Goal: Information Seeking & Learning: Understand process/instructions

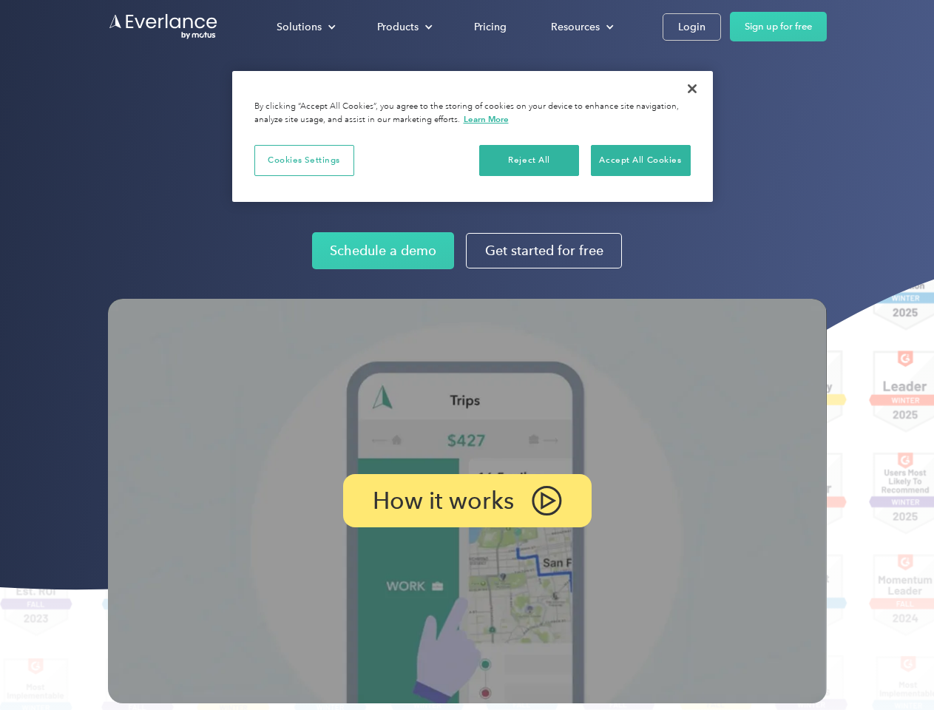
click at [467, 355] on img at bounding box center [467, 501] width 719 height 405
click at [305, 27] on div "Solutions" at bounding box center [299, 27] width 45 height 18
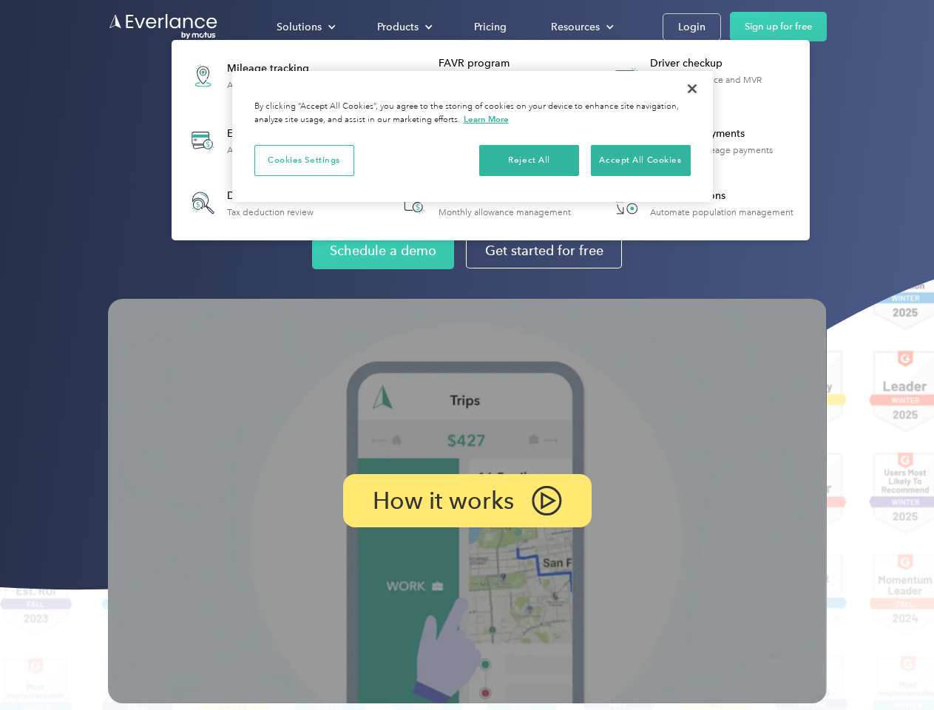
click at [403, 27] on div "Products" at bounding box center [397, 27] width 41 height 18
click at [581, 27] on div "Resources" at bounding box center [575, 27] width 49 height 18
click at [467, 501] on p "How it works" at bounding box center [443, 501] width 141 height 18
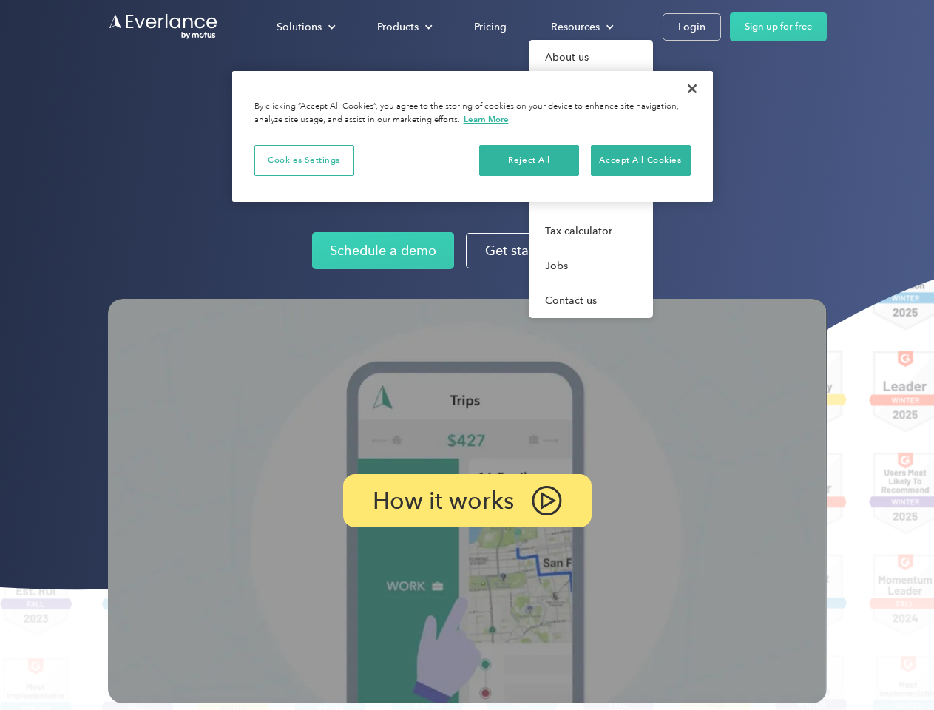
click at [304, 160] on button "Cookies Settings" at bounding box center [304, 160] width 100 height 31
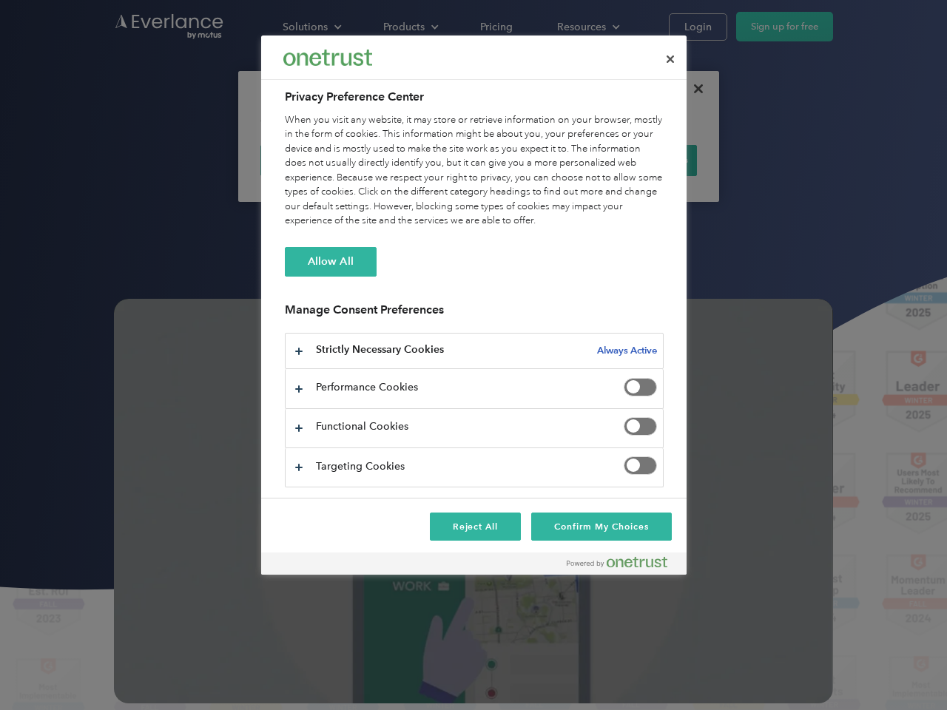
click at [530, 160] on div "When you visit any website, it may store or retrieve information on your browse…" at bounding box center [474, 170] width 379 height 115
click at [641, 160] on div "When you visit any website, it may store or retrieve information on your browse…" at bounding box center [474, 170] width 379 height 115
click at [692, 89] on div at bounding box center [473, 355] width 947 height 710
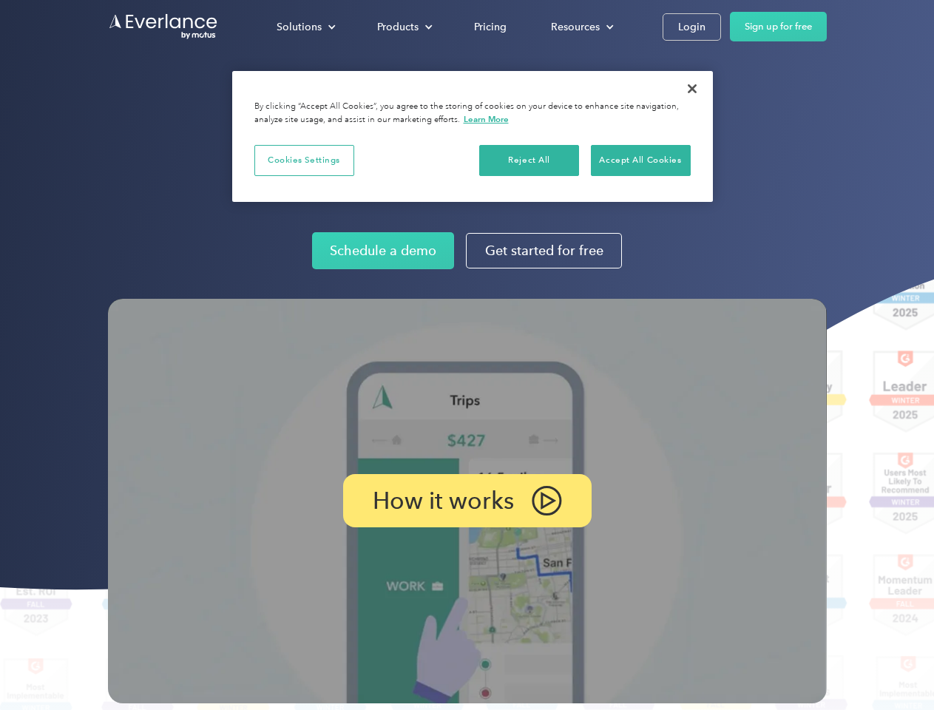
click at [467, 355] on img at bounding box center [467, 501] width 719 height 405
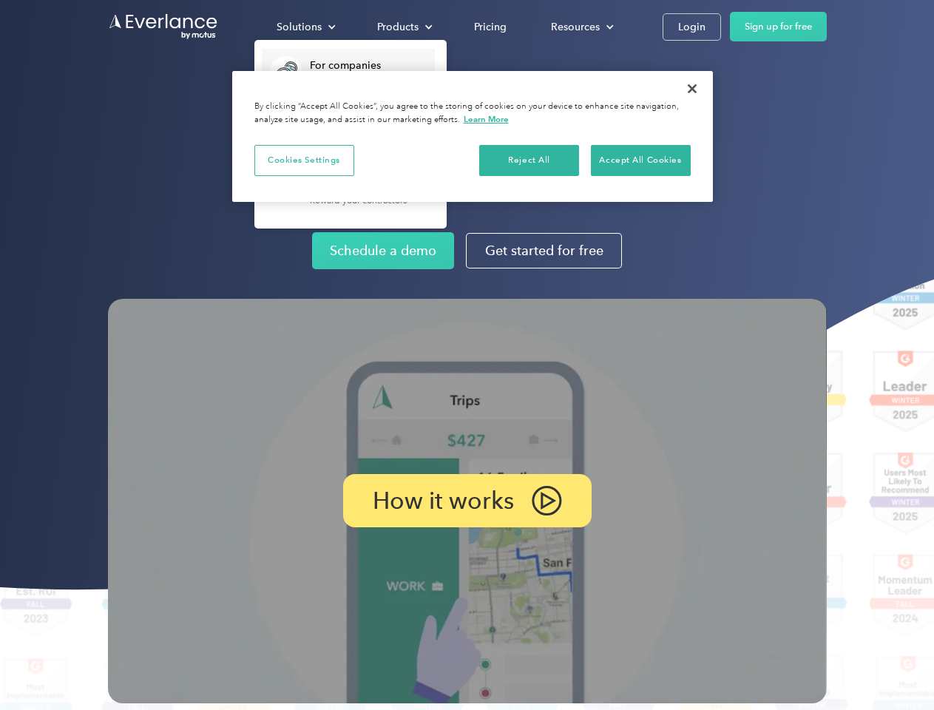
click at [305, 27] on div "Solutions" at bounding box center [299, 27] width 45 height 18
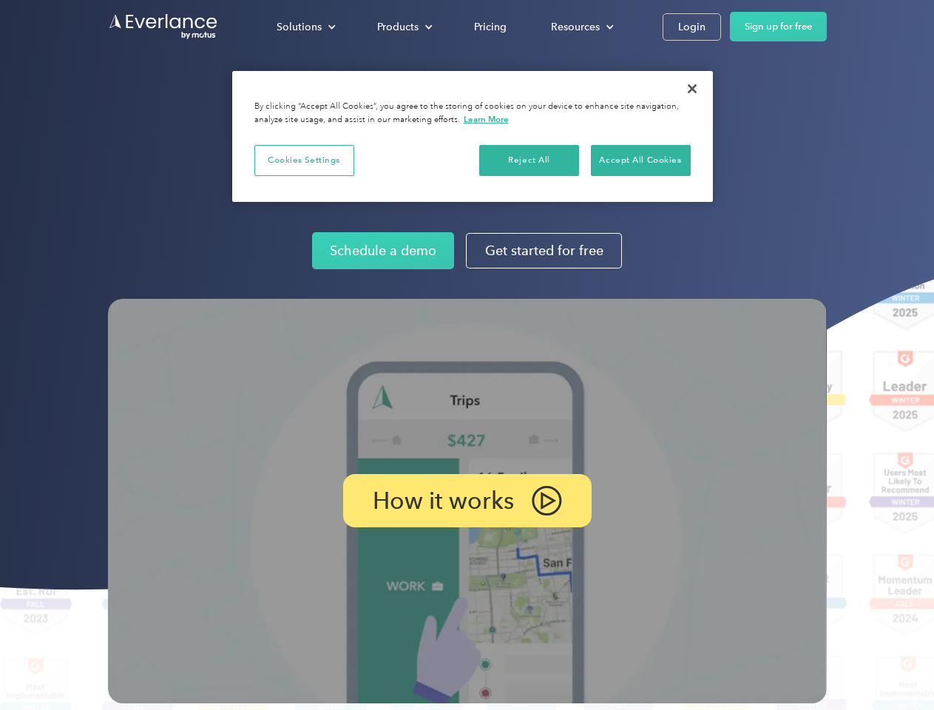
click at [403, 27] on div "Products" at bounding box center [397, 27] width 41 height 18
click at [581, 27] on div "Resources" at bounding box center [575, 27] width 49 height 18
click at [467, 501] on p "How it works" at bounding box center [443, 501] width 141 height 18
click at [304, 160] on button "Cookies Settings" at bounding box center [304, 160] width 100 height 31
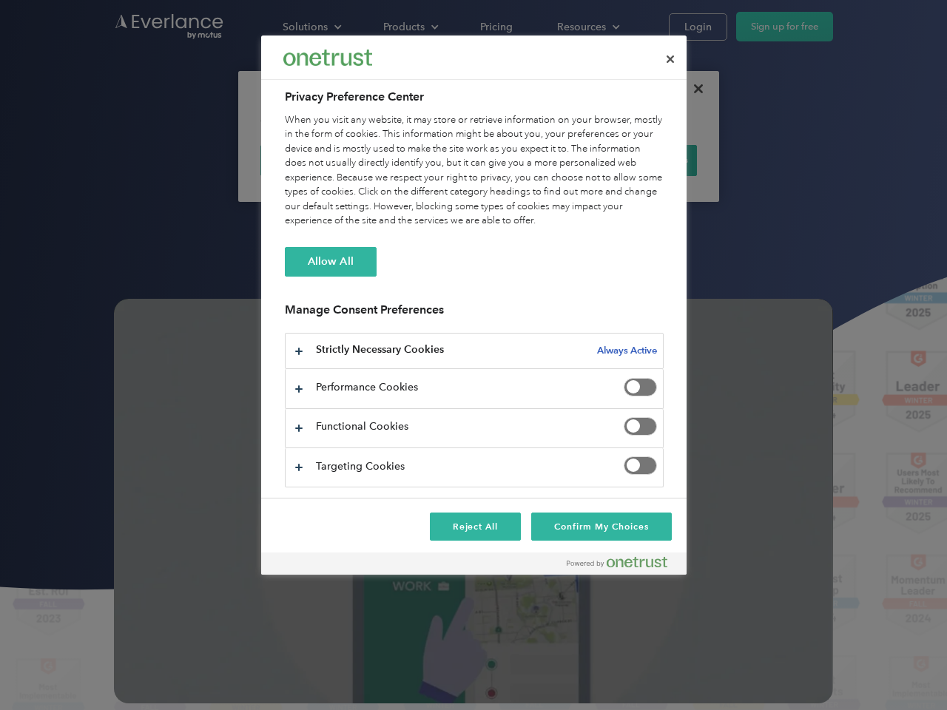
click at [530, 160] on div "When you visit any website, it may store or retrieve information on your browse…" at bounding box center [474, 170] width 379 height 115
click at [641, 160] on div "When you visit any website, it may store or retrieve information on your browse…" at bounding box center [474, 170] width 379 height 115
click at [692, 89] on div at bounding box center [473, 355] width 947 height 710
